Goal: Find contact information: Find contact information

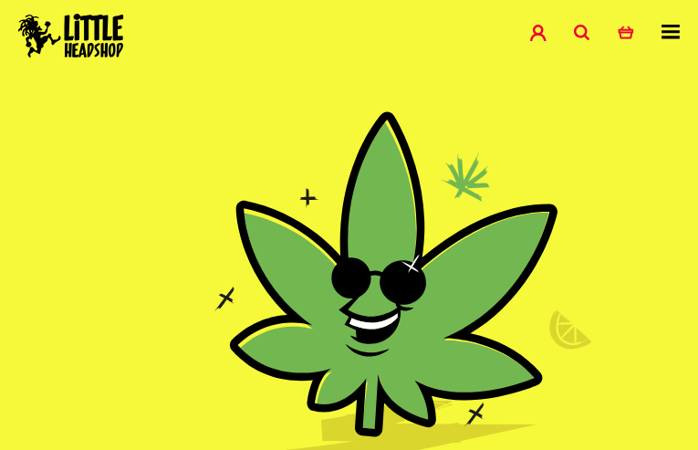
type input "ewhtlAMYasOAwix"
type input "[EMAIL_ADDRESS][DOMAIN_NAME]"
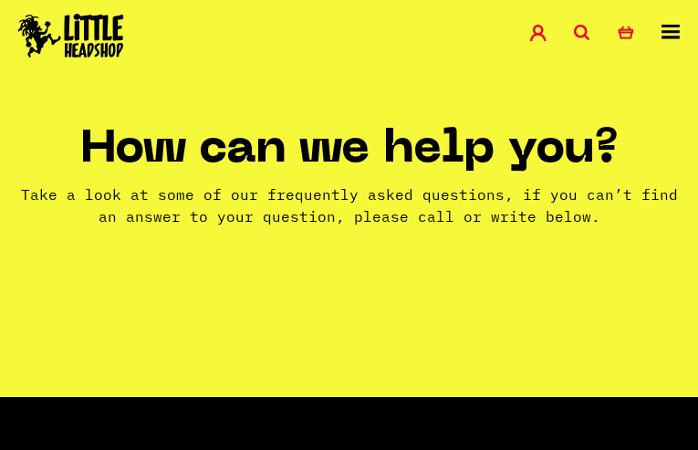
type input "GadTVAjk"
type input "[EMAIL_ADDRESS][DOMAIN_NAME]"
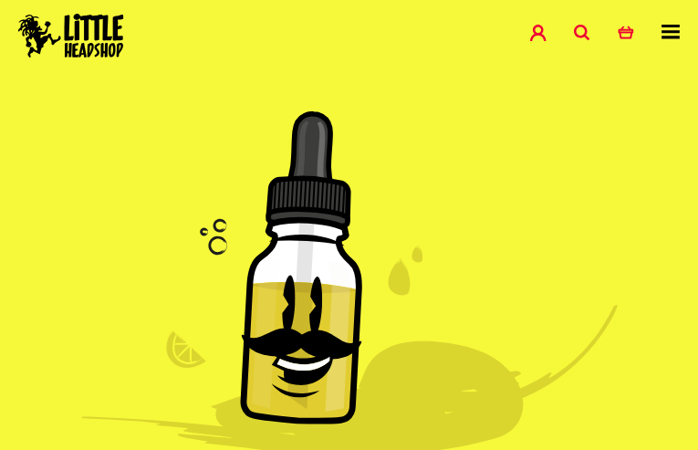
type input "ScFywQJUnAe"
type input "[EMAIL_ADDRESS][DOMAIN_NAME]"
